Goal: Check status

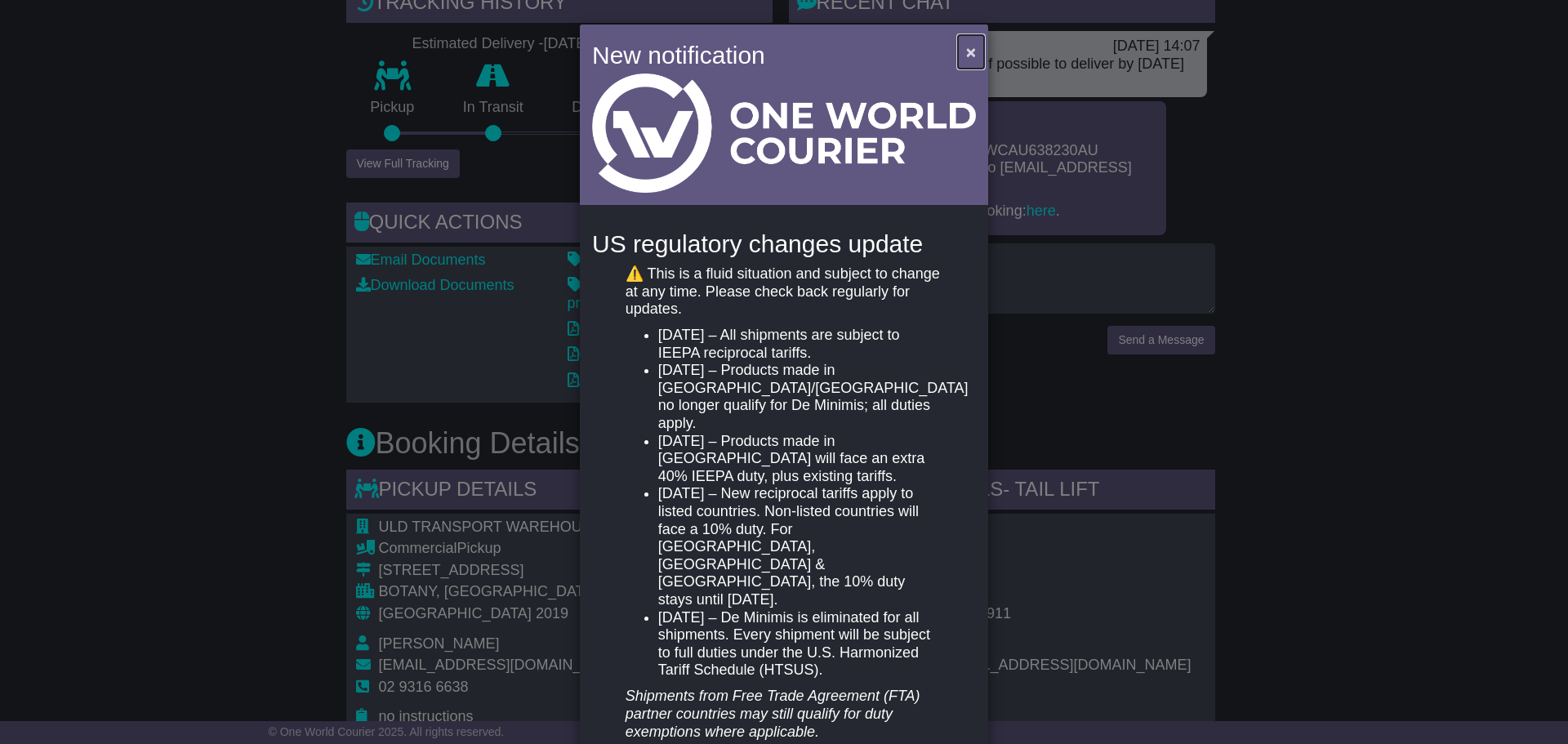
click at [966, 48] on span "×" at bounding box center [971, 51] width 10 height 19
click at [967, 46] on span "×" at bounding box center [971, 51] width 10 height 19
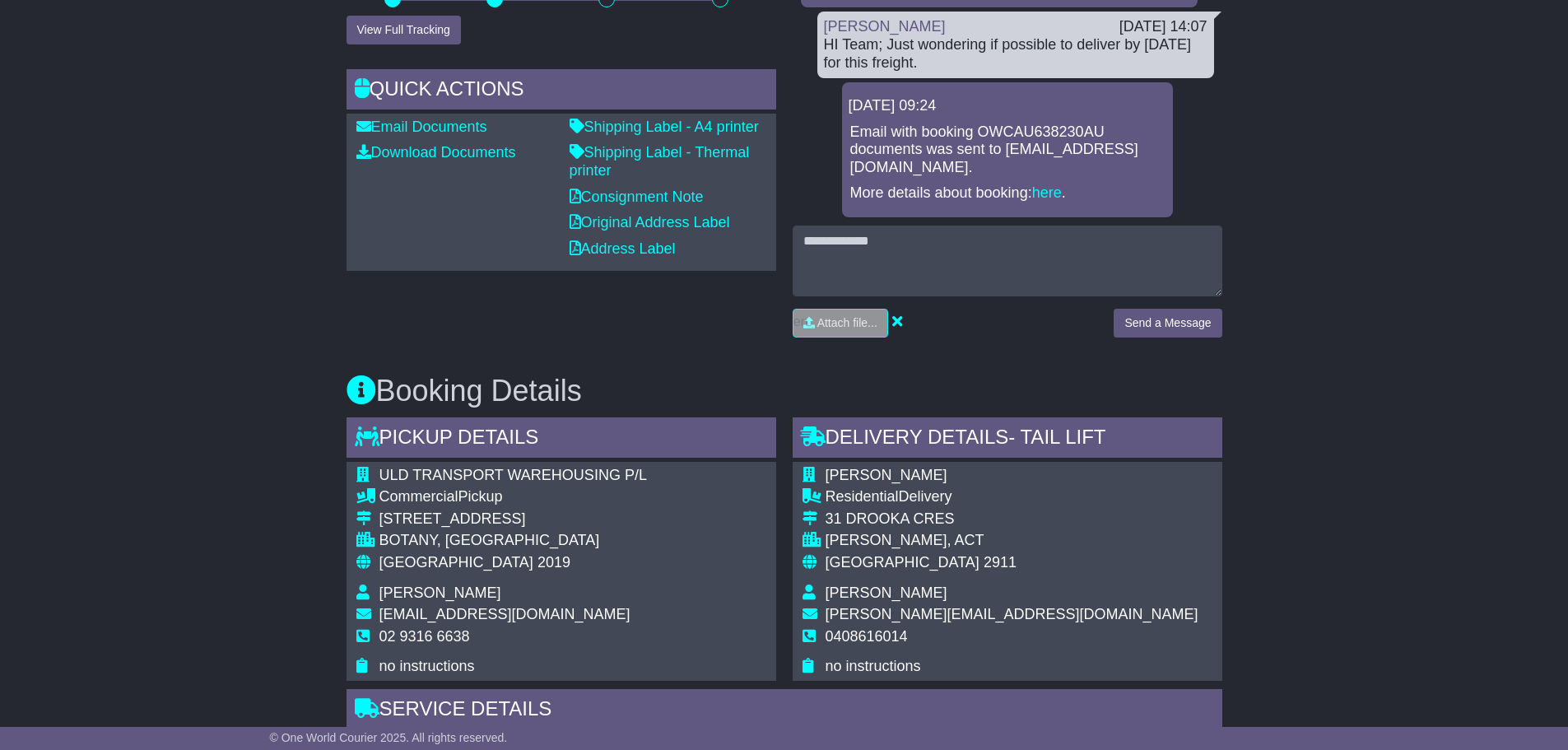
scroll to position [577, 0]
